Goal: Transaction & Acquisition: Subscribe to service/newsletter

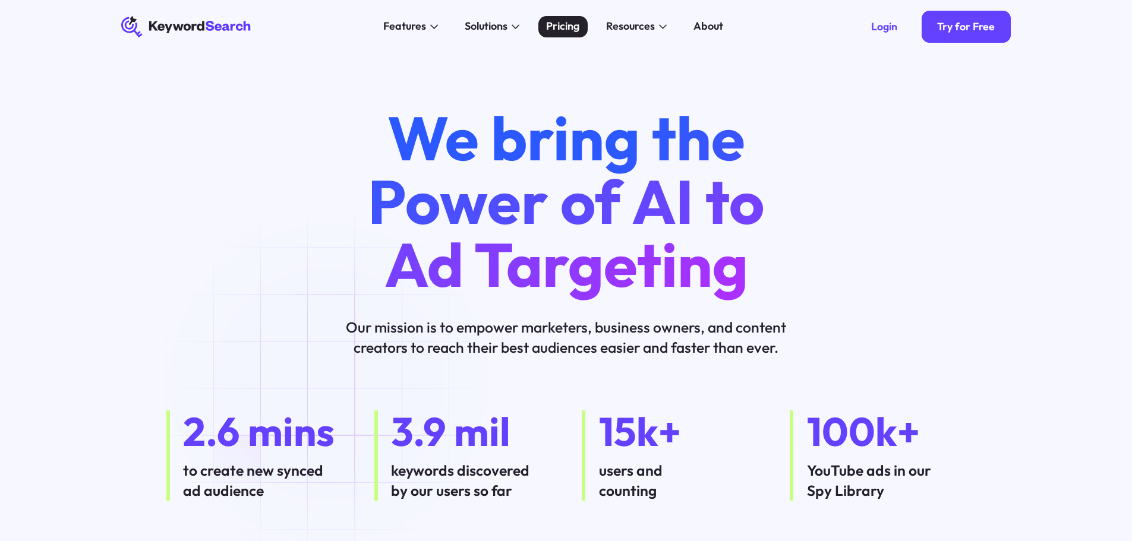
click at [587, 22] on link "Pricing" at bounding box center [562, 26] width 49 height 21
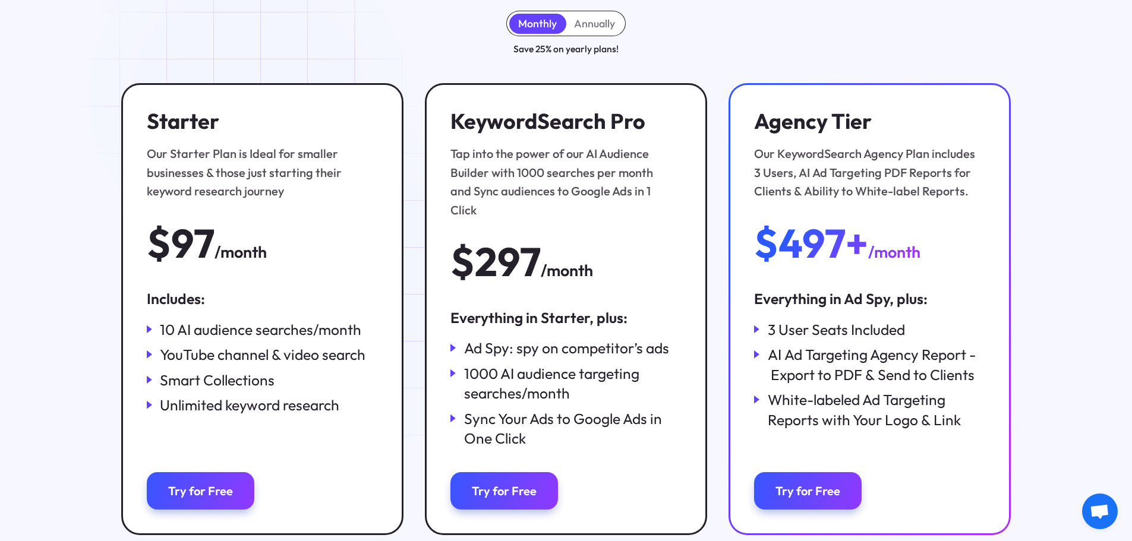
scroll to position [178, 0]
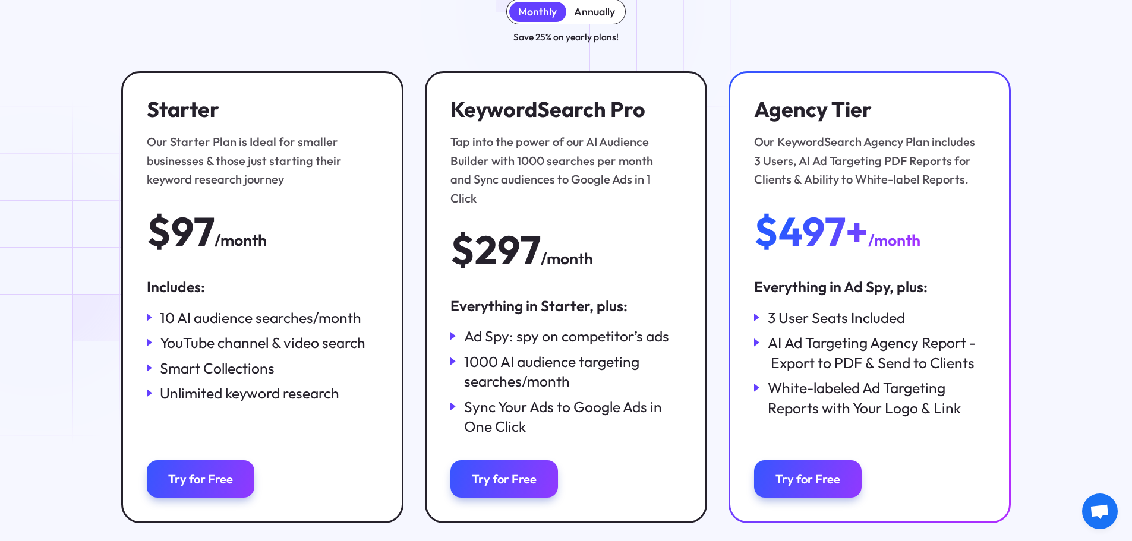
click at [585, 12] on div "Annually" at bounding box center [594, 11] width 41 height 13
click at [529, 7] on div "Monthly" at bounding box center [537, 11] width 39 height 13
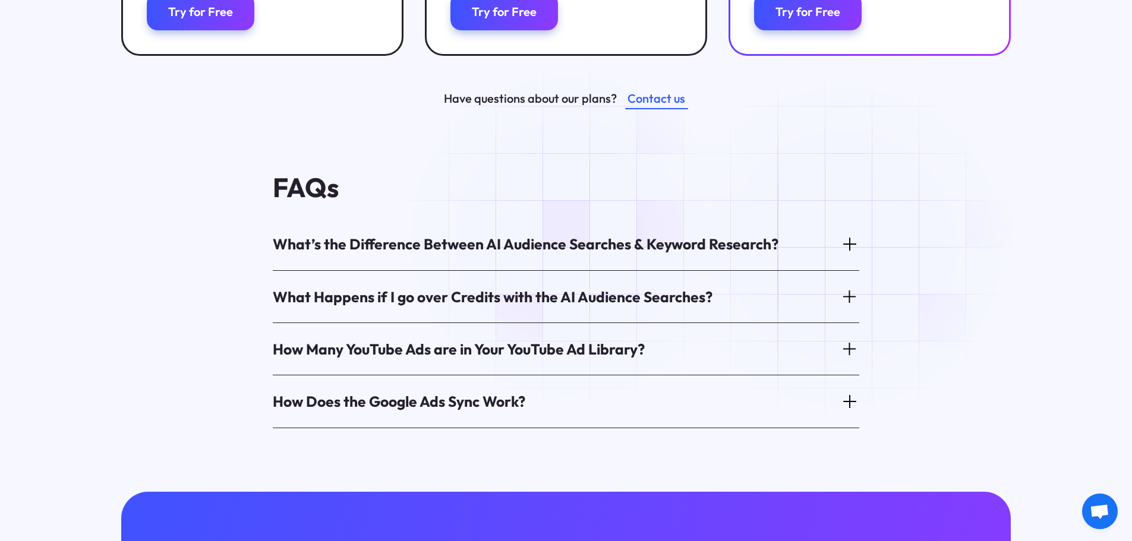
scroll to position [654, 0]
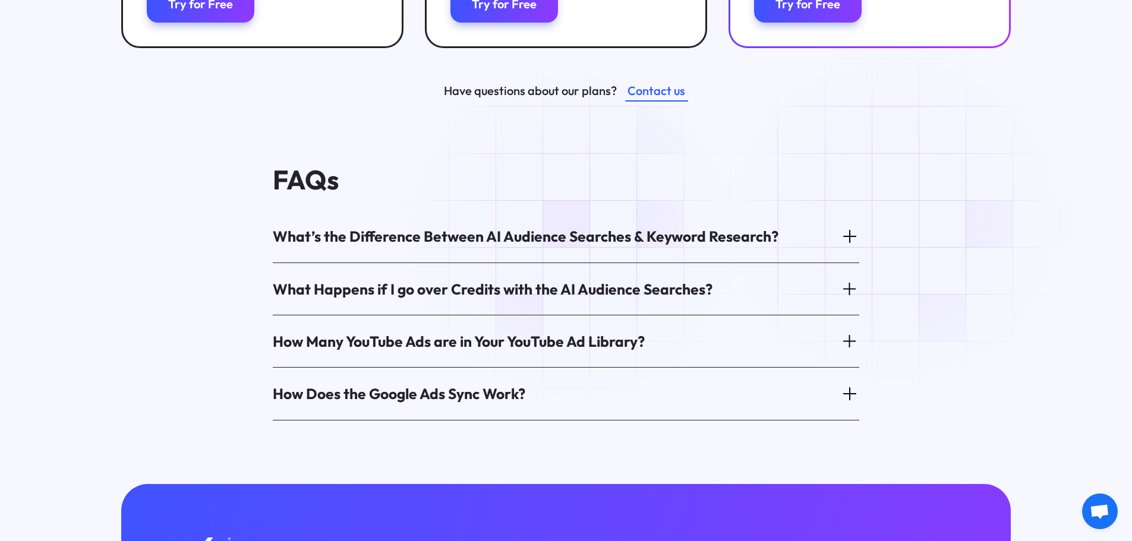
click at [576, 236] on div "What’s the Difference Between AI Audience Searches & Keyword Research?" at bounding box center [526, 236] width 506 height 20
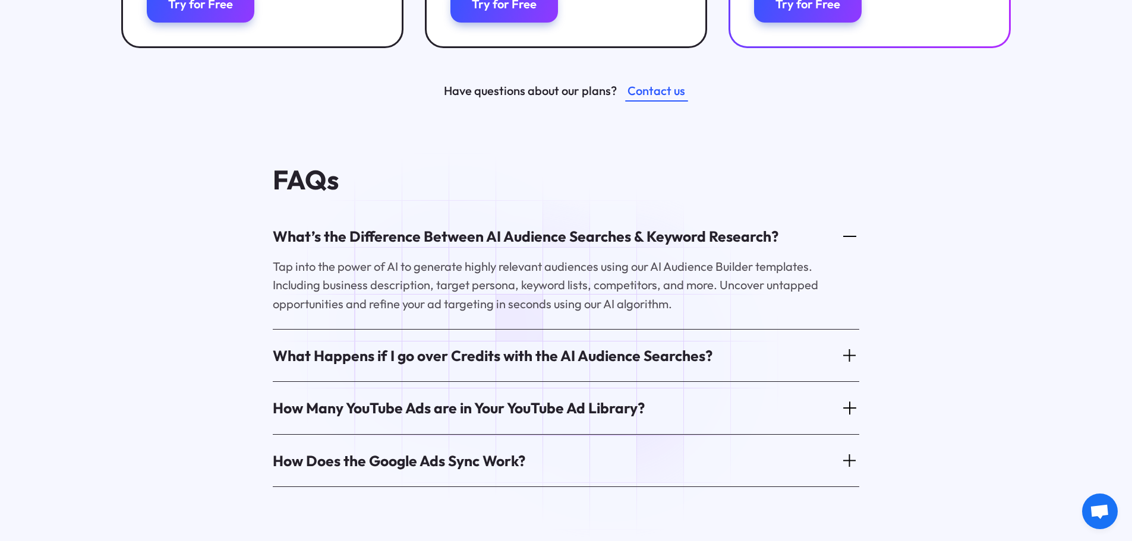
click at [613, 363] on div "What Happens if I go over Credits with the AI Audience Searches?" at bounding box center [493, 356] width 440 height 20
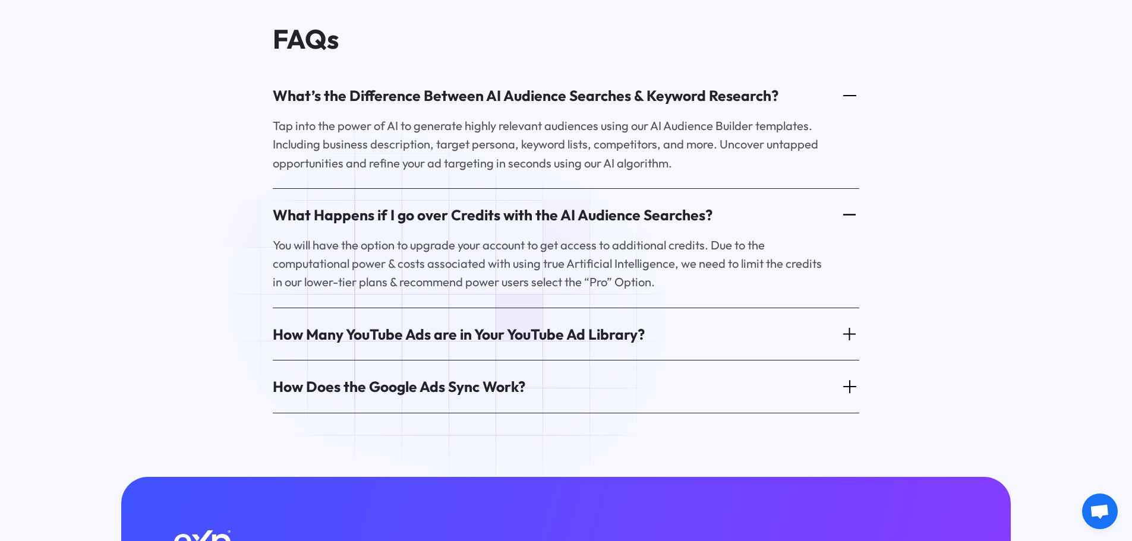
scroll to position [832, 0]
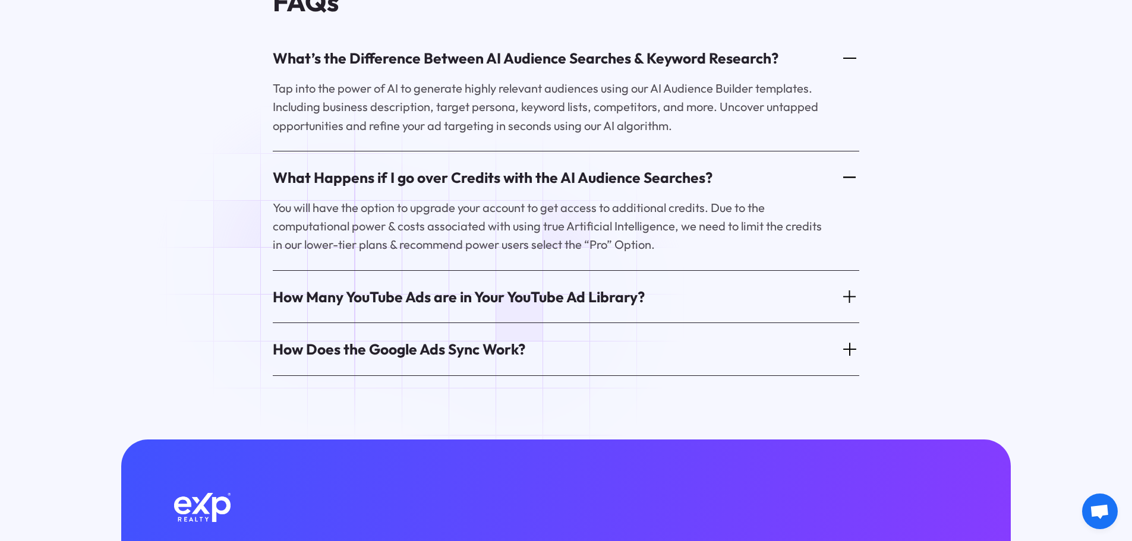
click at [516, 302] on div "How Many YouTube Ads are in Your YouTube Ad Library?" at bounding box center [459, 297] width 372 height 20
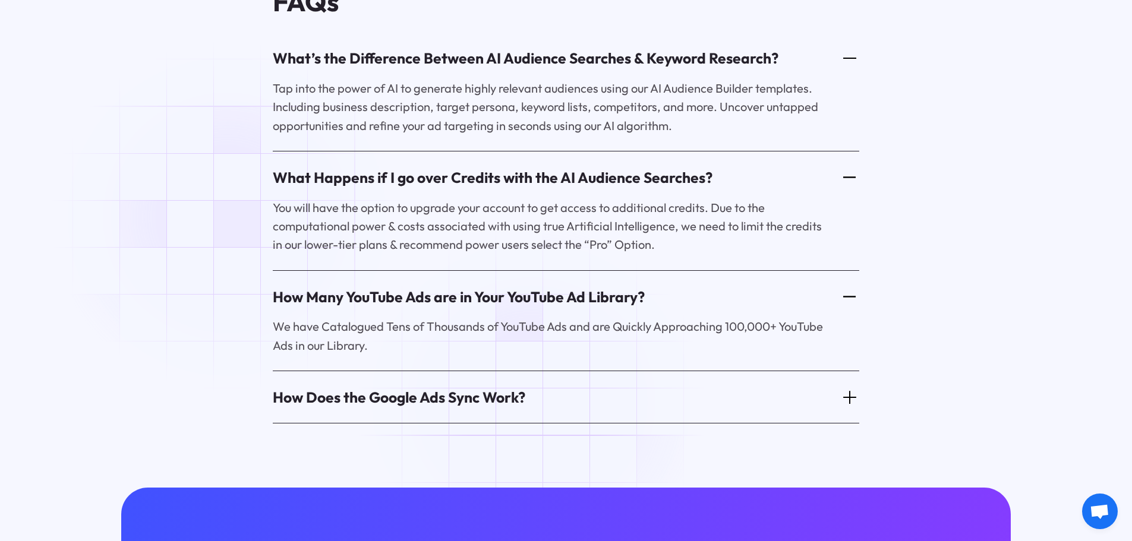
click at [535, 402] on div "How Does the Google Ads Sync Work?" at bounding box center [566, 397] width 587 height 41
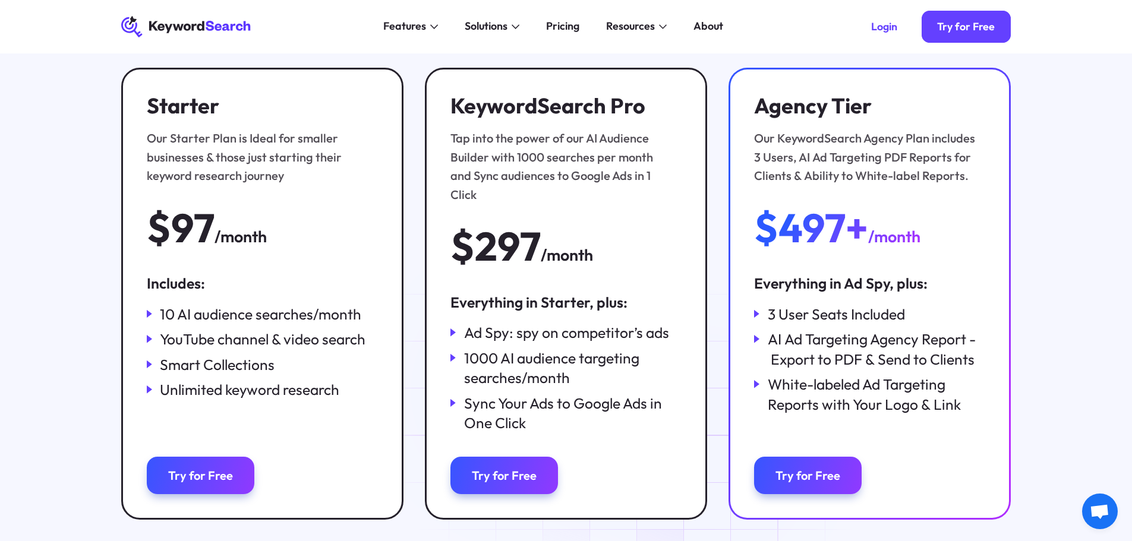
scroll to position [0, 0]
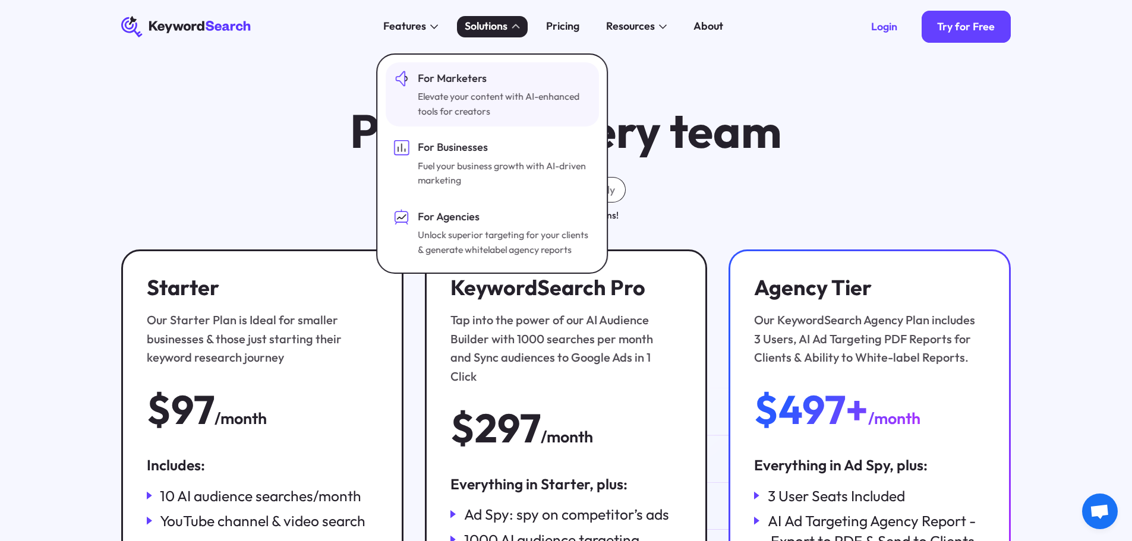
click at [468, 82] on div "For Marketers" at bounding box center [503, 79] width 171 height 16
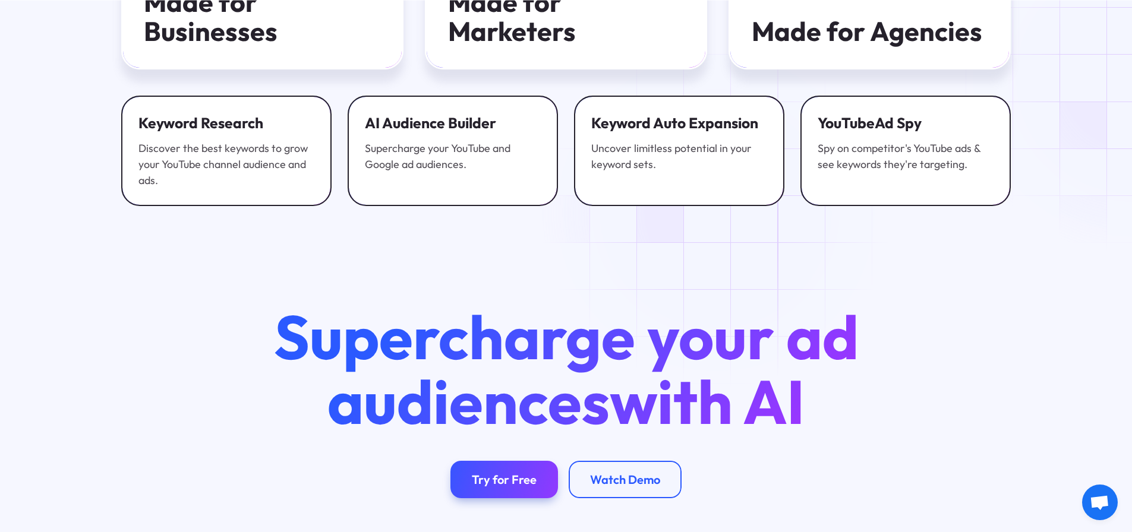
scroll to position [3031, 0]
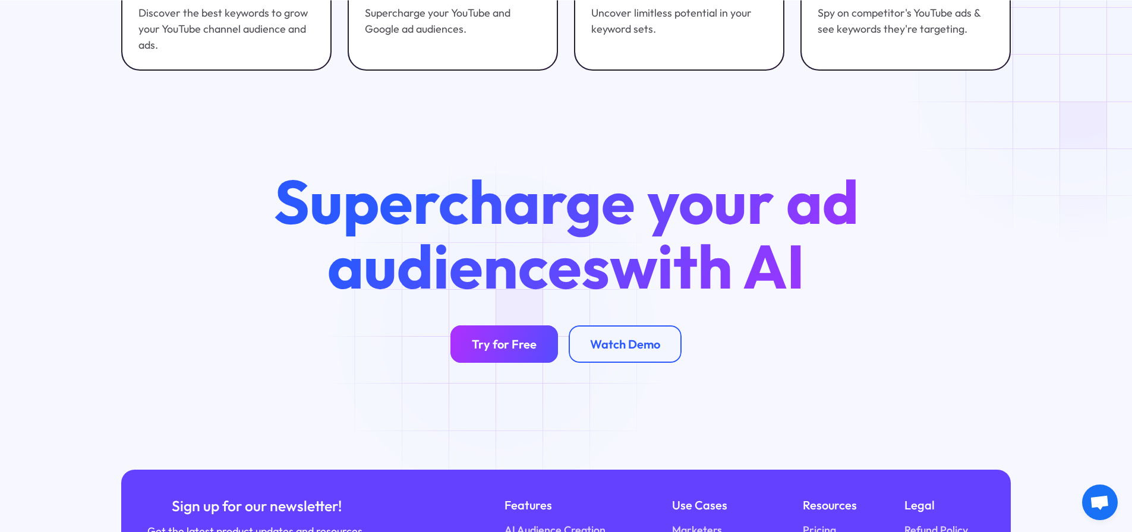
click at [509, 351] on div "Try for Free" at bounding box center [504, 344] width 65 height 15
